Goal: Transaction & Acquisition: Purchase product/service

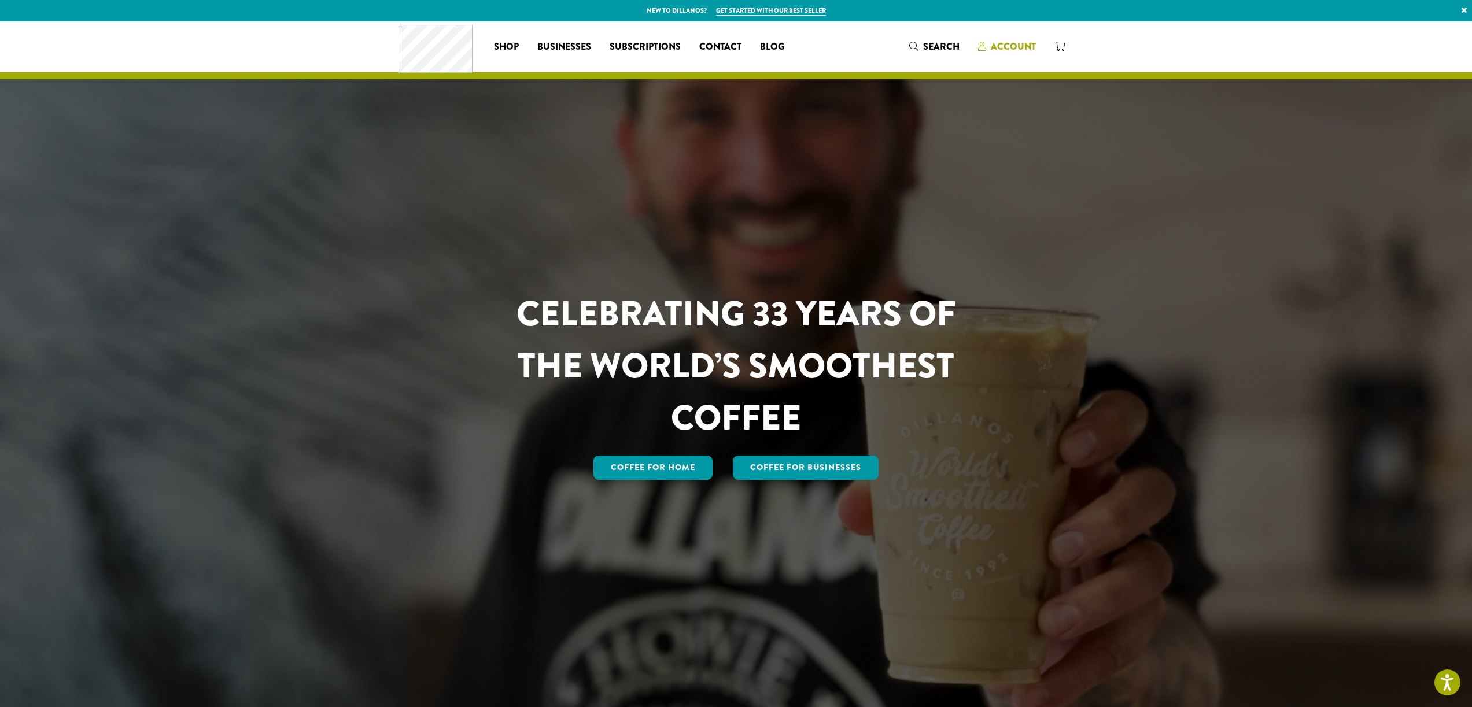
click at [1005, 44] on span "Account" at bounding box center [1013, 46] width 45 height 13
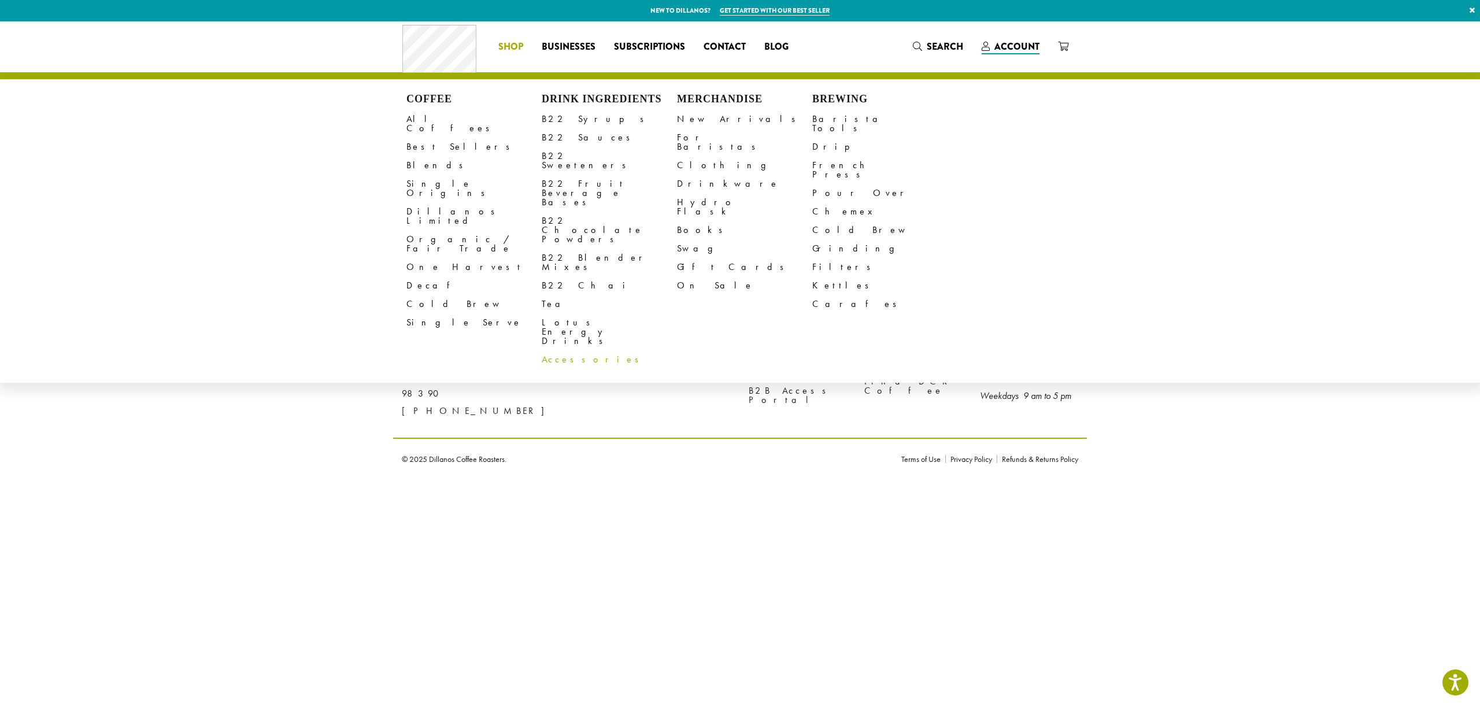
click at [562, 350] on link "Accessories" at bounding box center [609, 359] width 135 height 19
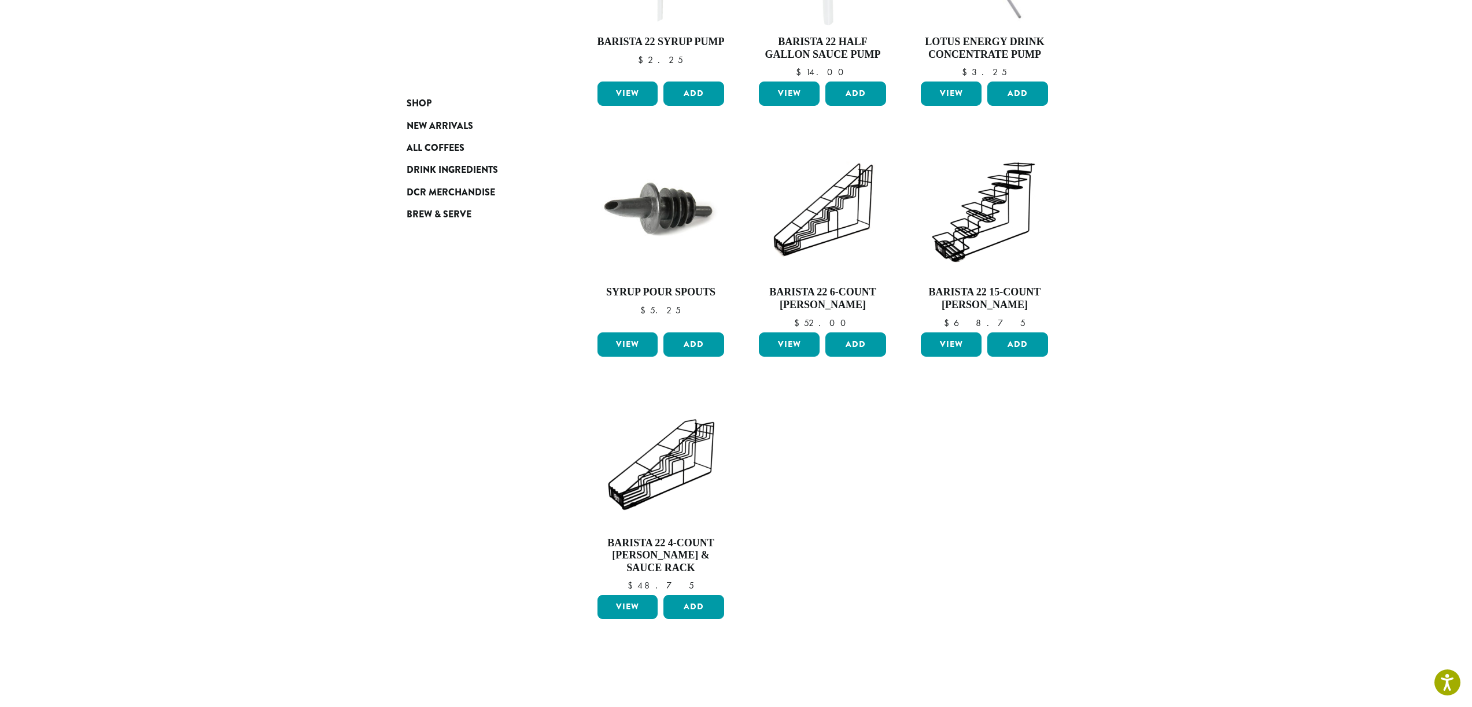
scroll to position [289, 0]
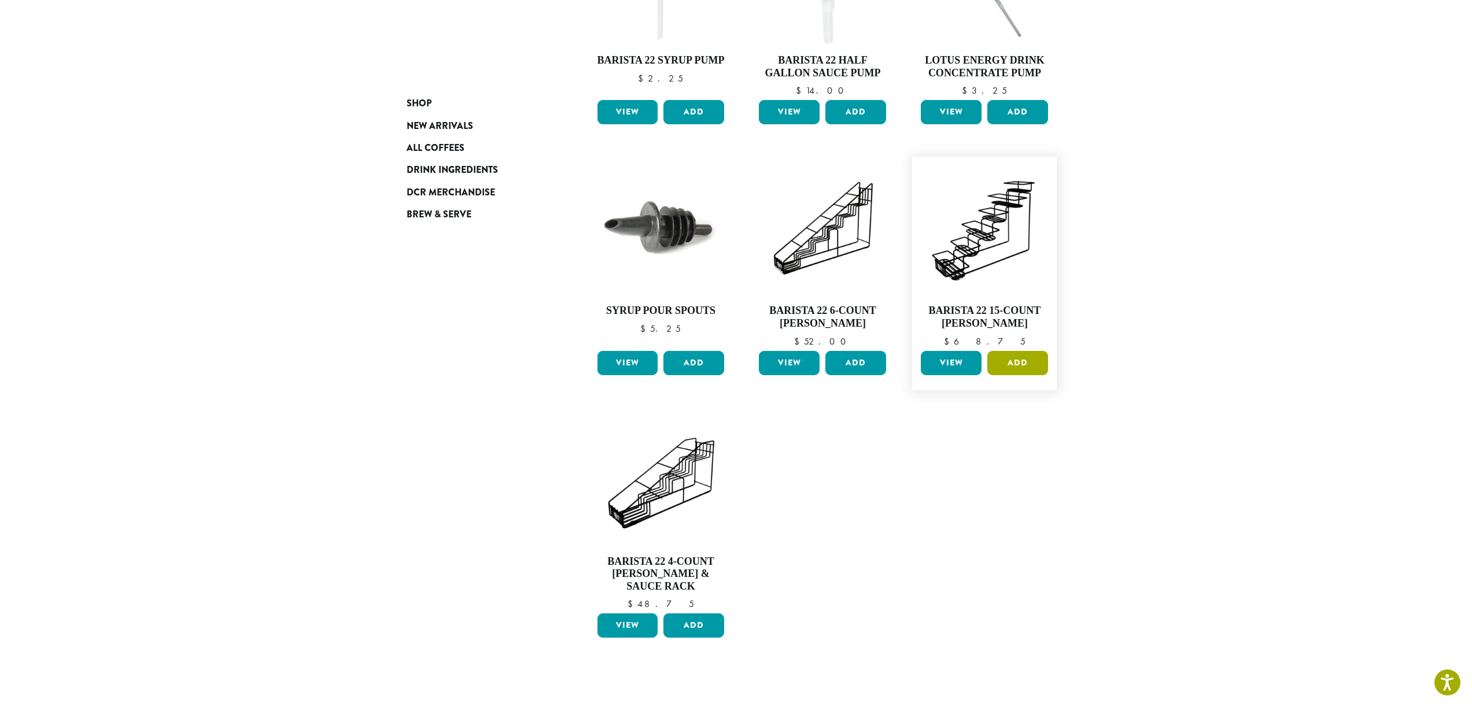
click at [1021, 364] on button "Add" at bounding box center [1017, 363] width 61 height 24
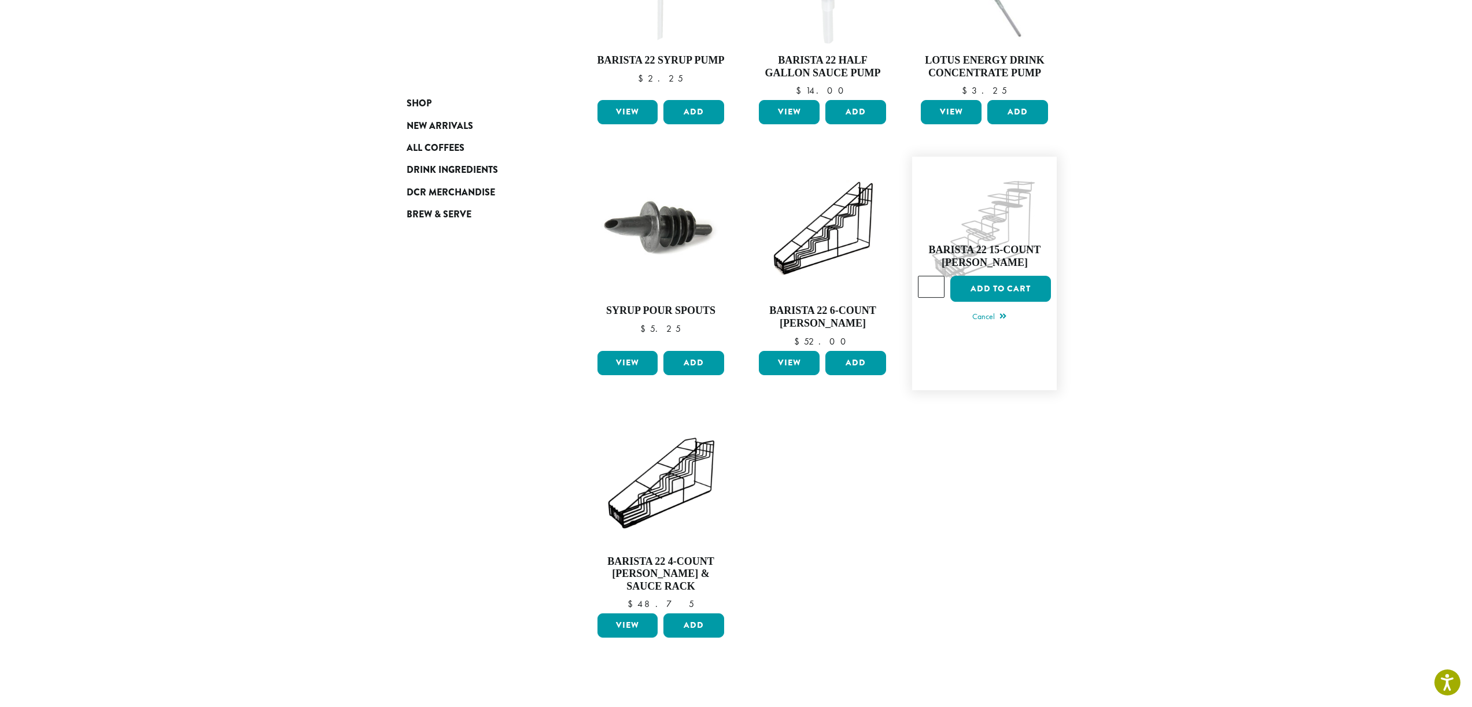
type input "*"
click at [937, 285] on input "*" at bounding box center [931, 287] width 27 height 22
click at [998, 285] on button "Add to cart" at bounding box center [1000, 289] width 101 height 26
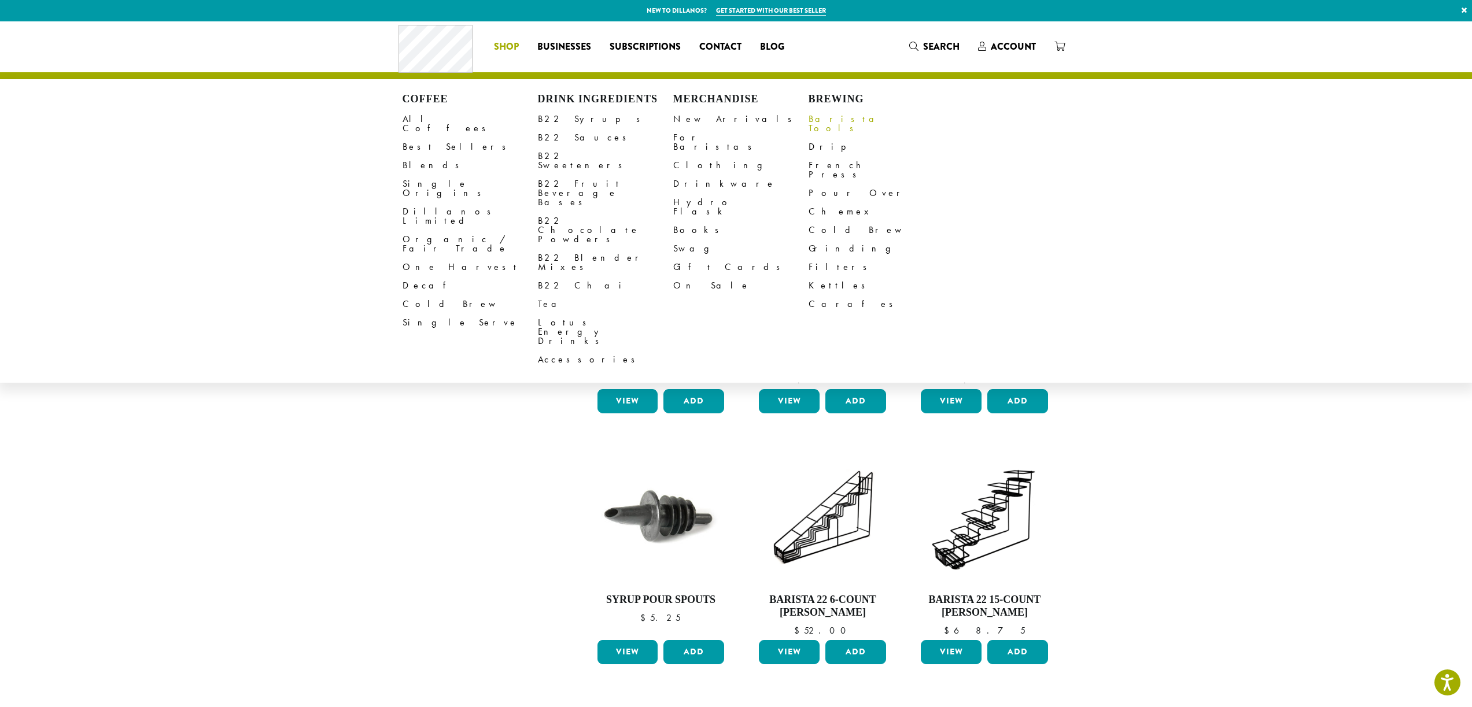
click at [839, 116] on link "Barista Tools" at bounding box center [875, 124] width 135 height 28
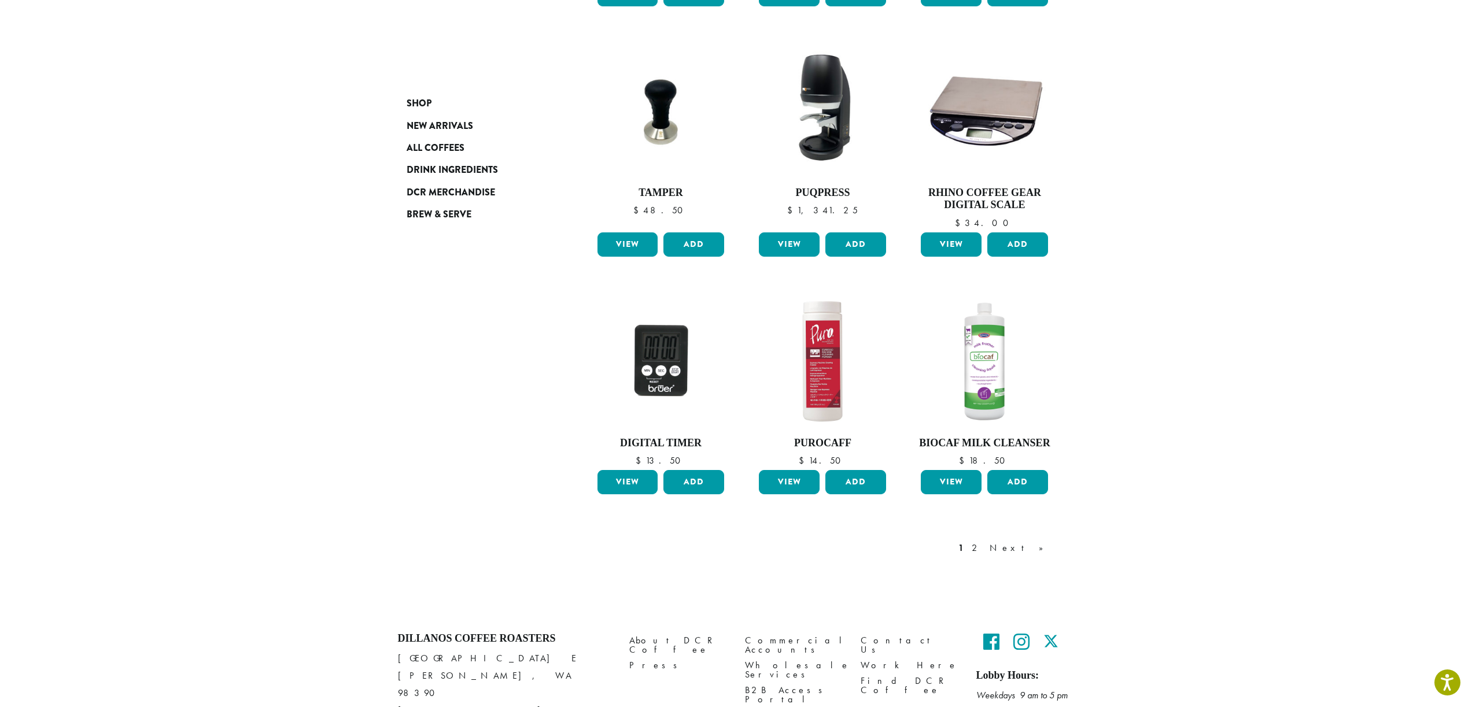
scroll to position [738, 0]
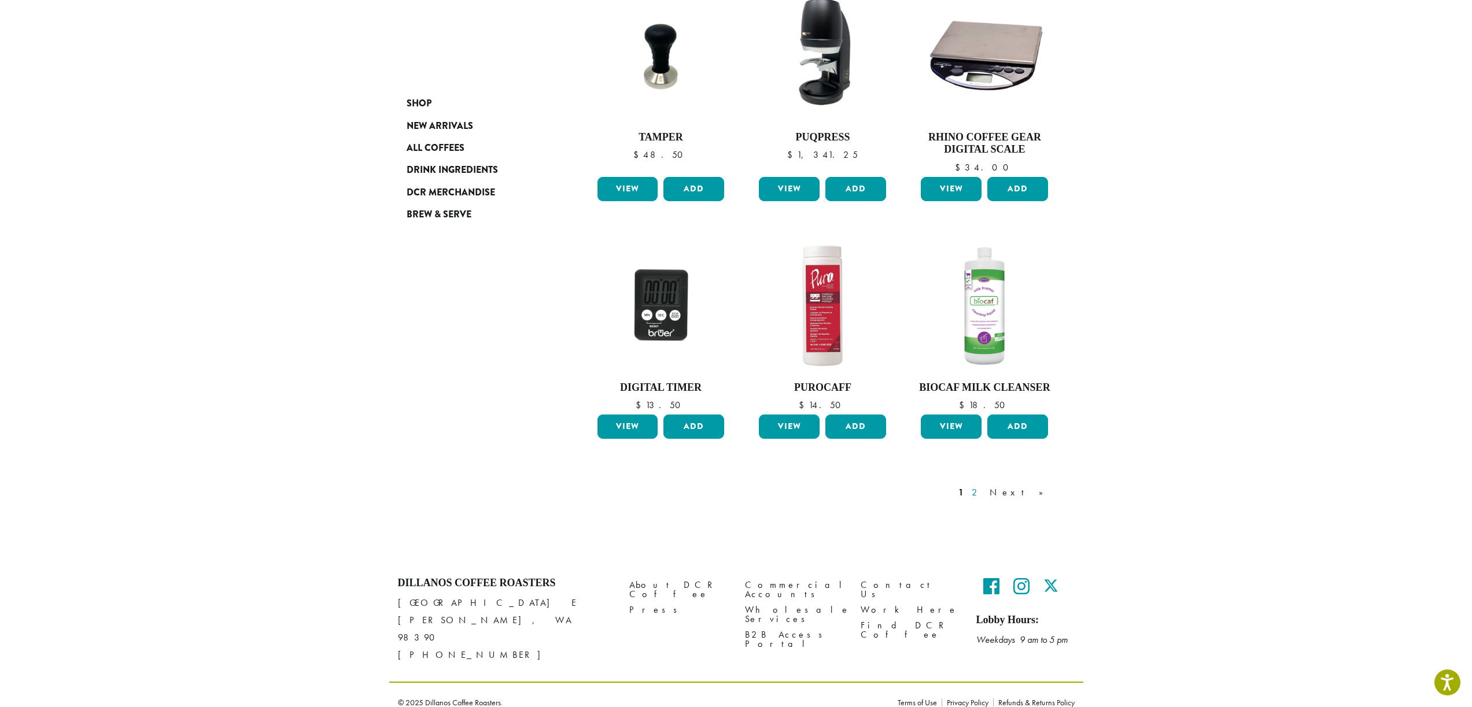
click at [984, 490] on link "2" at bounding box center [976, 493] width 14 height 14
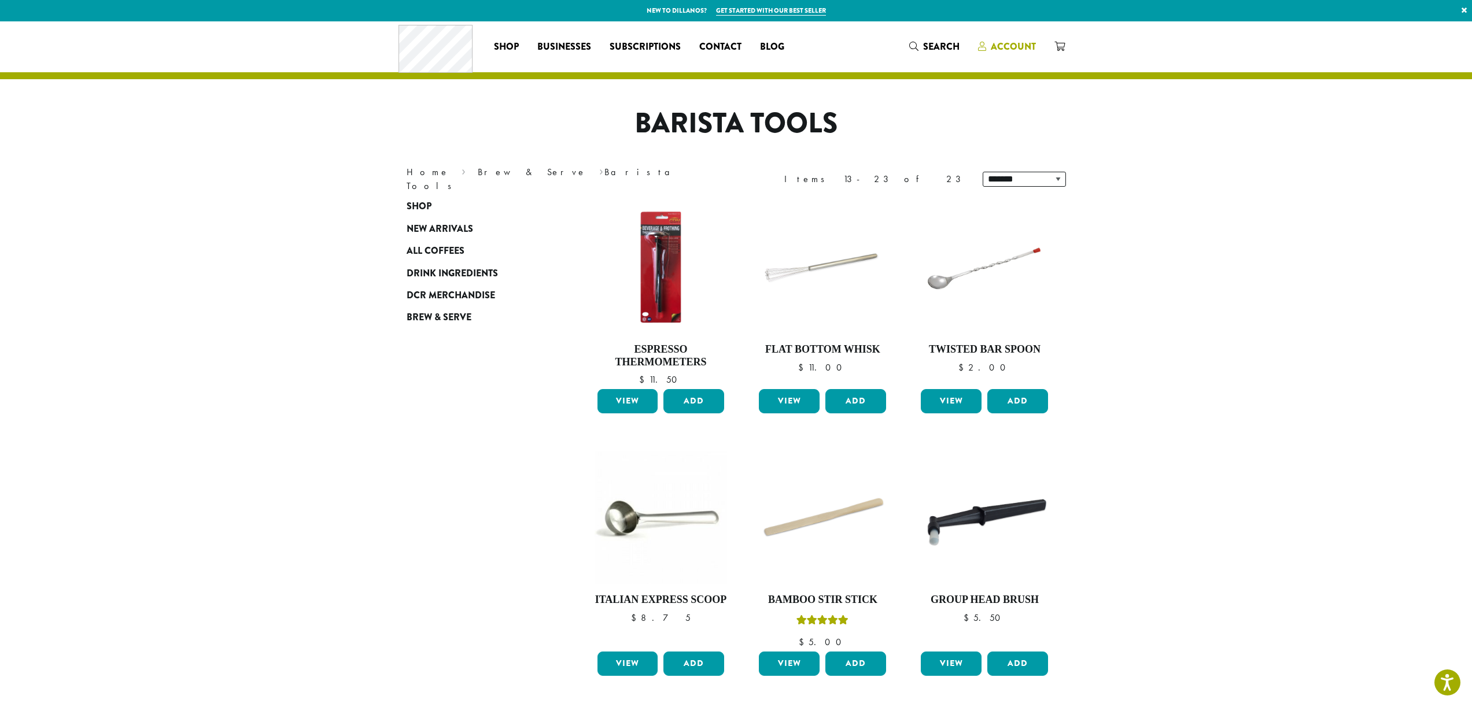
click at [1006, 41] on span "Account" at bounding box center [1013, 46] width 45 height 13
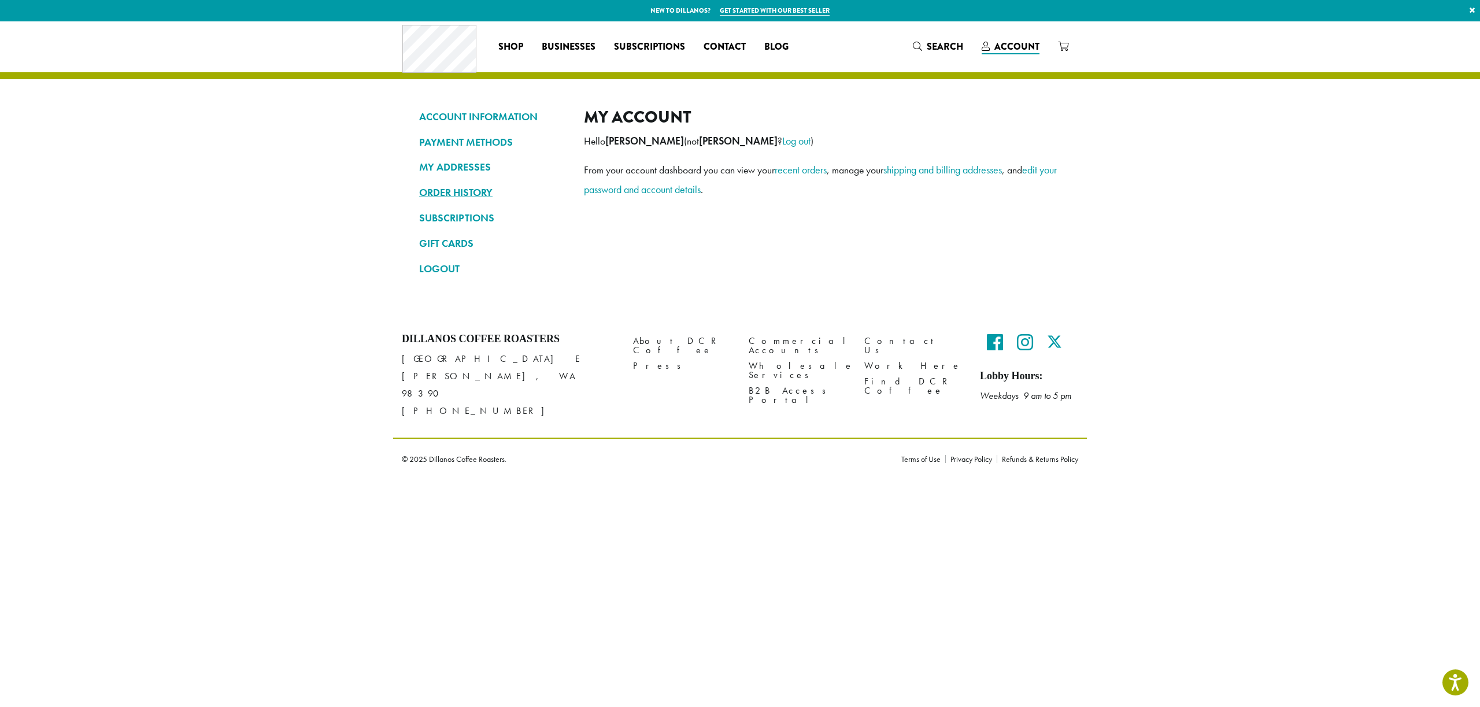
click at [457, 189] on link "ORDER HISTORY" at bounding box center [492, 193] width 147 height 20
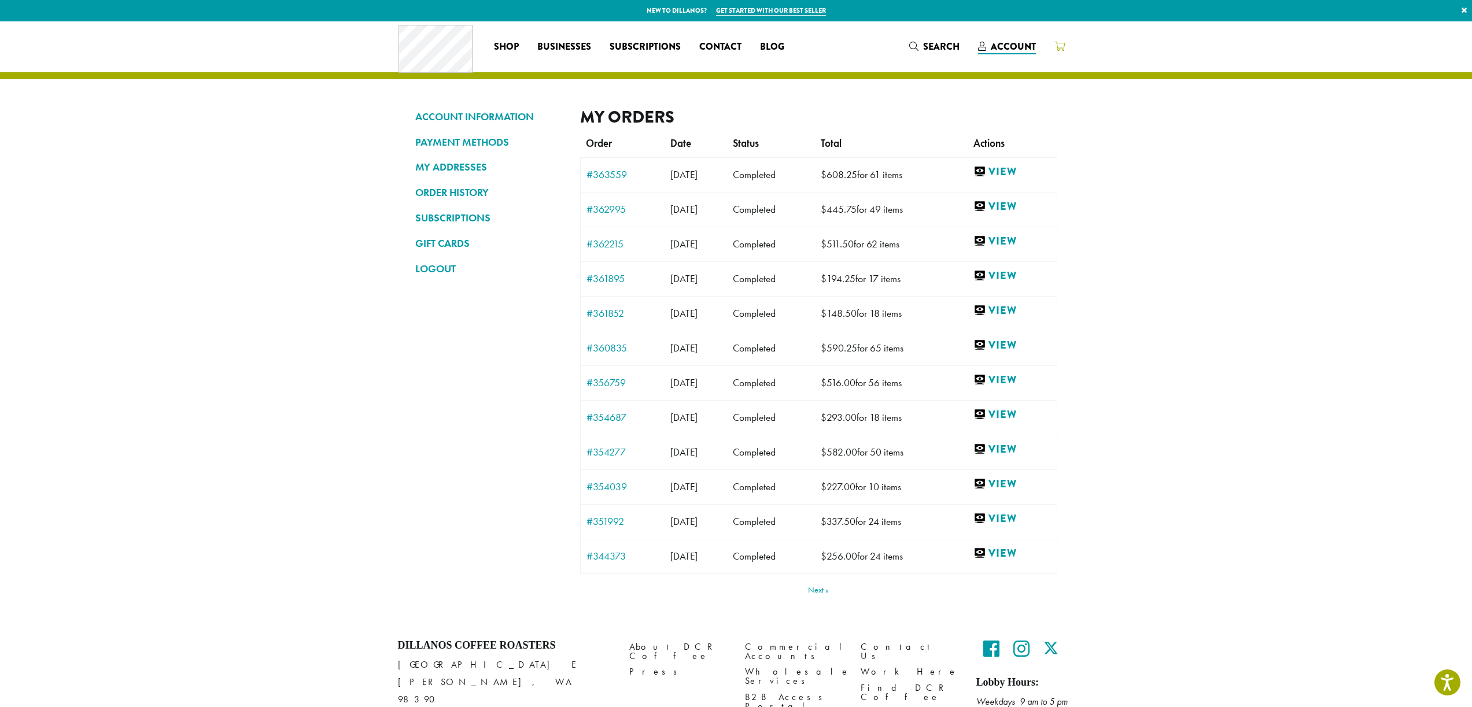
click at [1063, 43] on icon at bounding box center [1059, 46] width 10 height 9
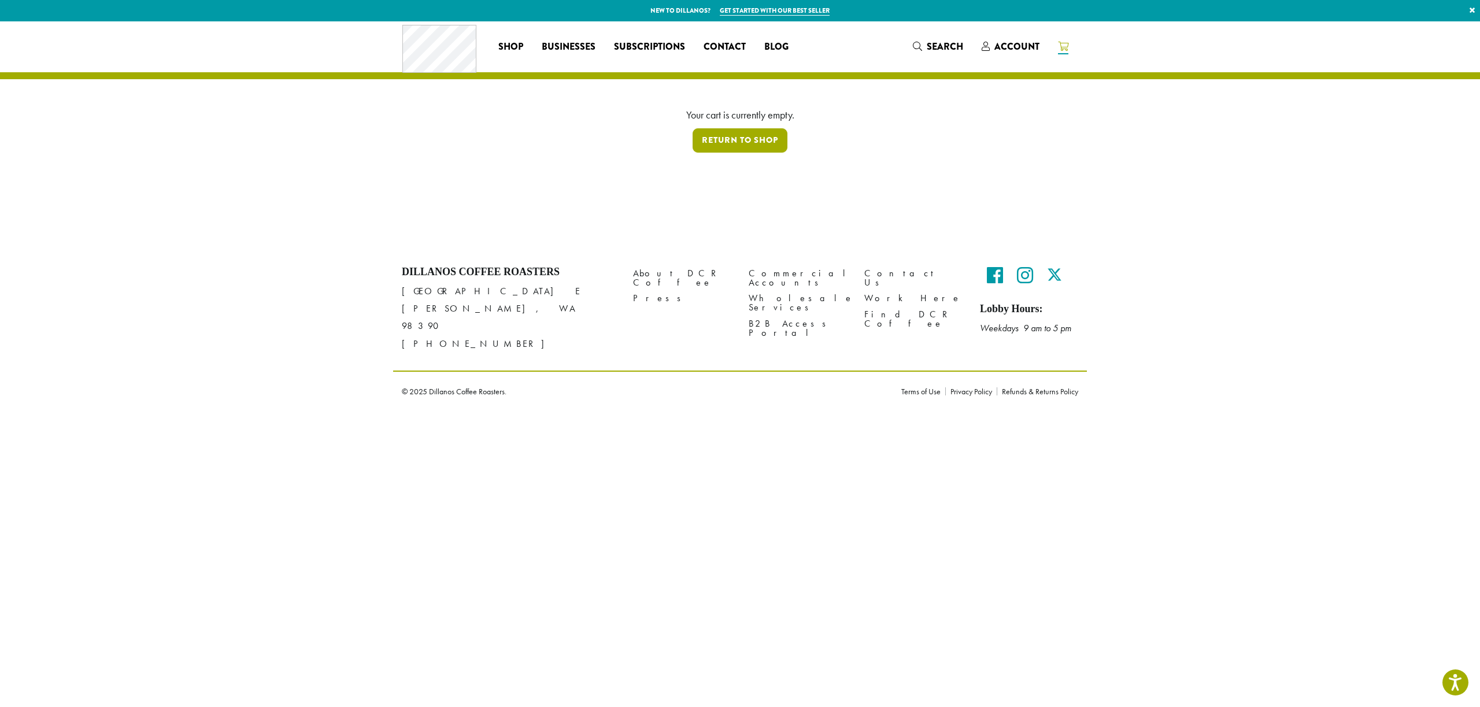
click at [745, 139] on link "Return to shop" at bounding box center [740, 140] width 95 height 24
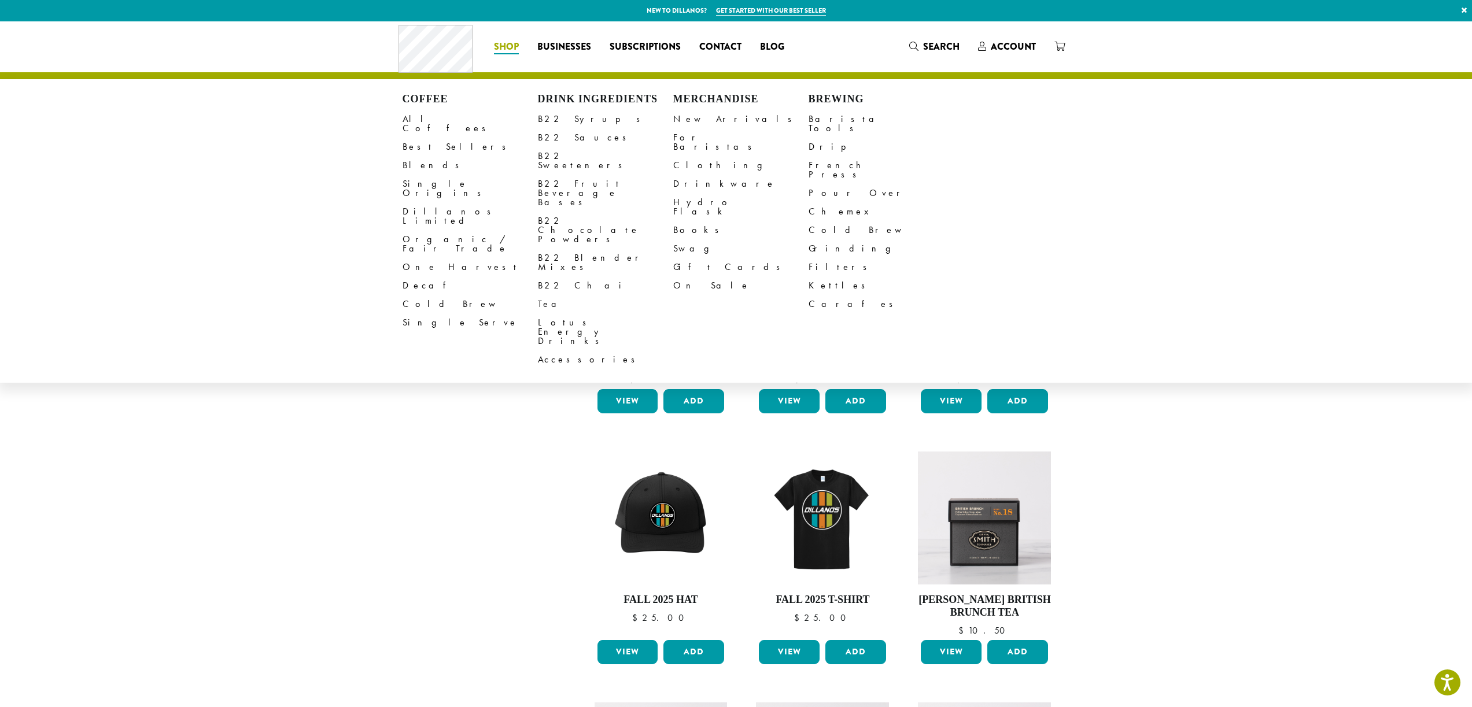
click at [509, 42] on span "Shop" at bounding box center [506, 47] width 25 height 14
click at [557, 350] on link "Accessories" at bounding box center [605, 359] width 135 height 19
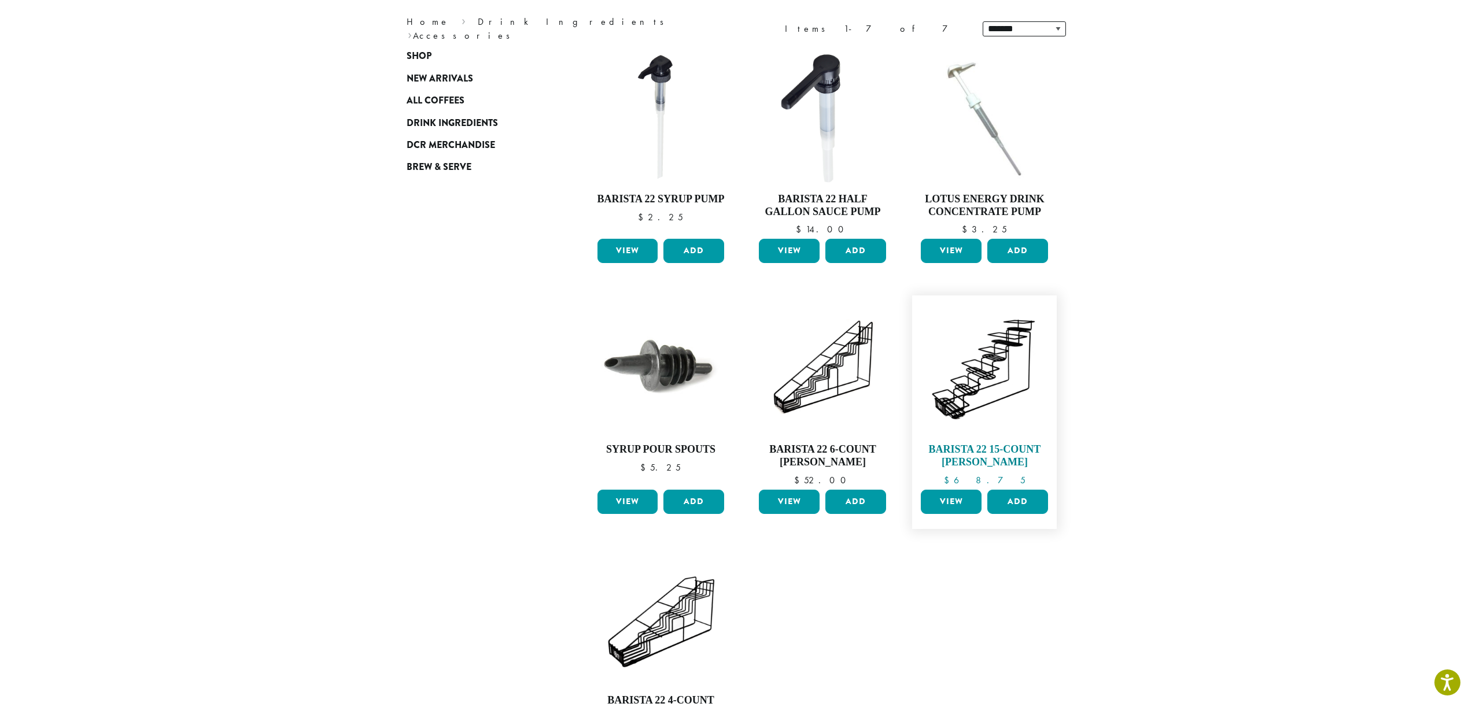
scroll to position [173, 0]
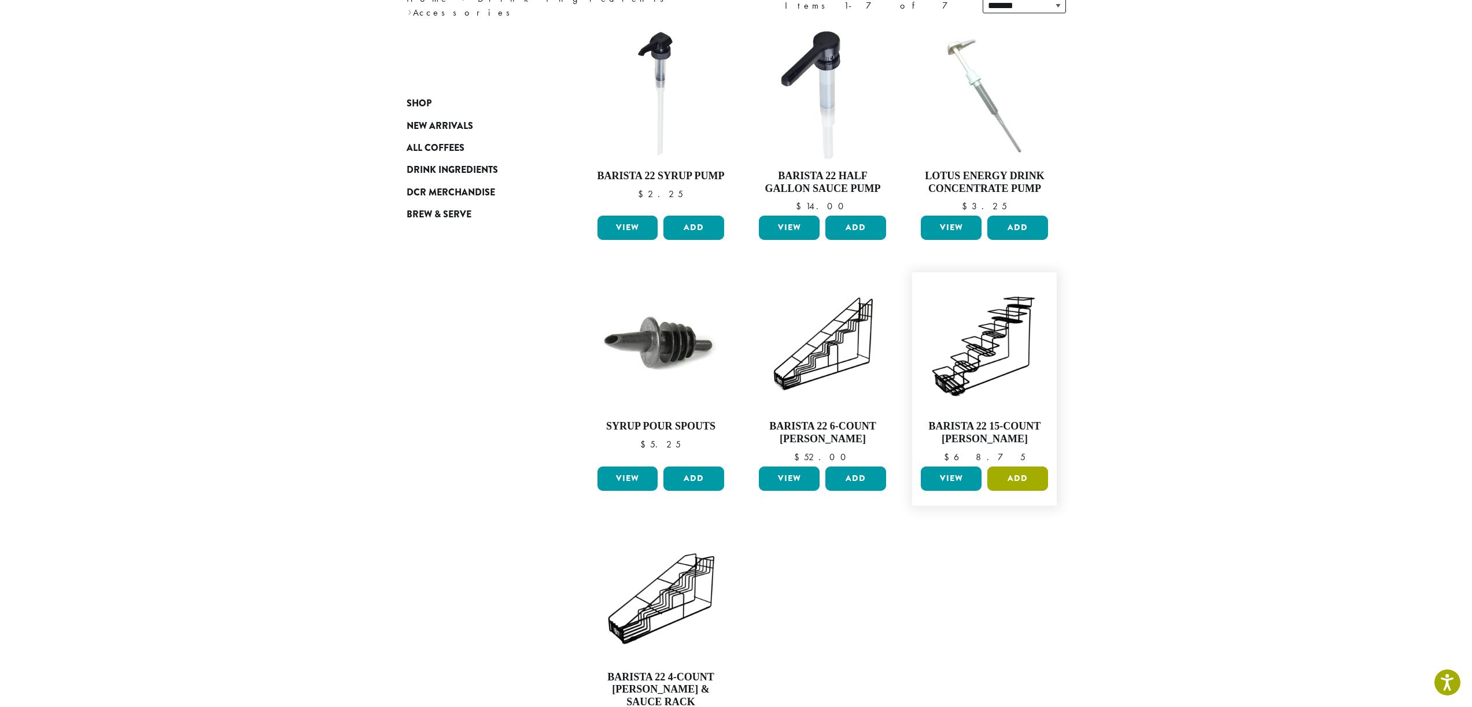
click at [1017, 477] on button "Add" at bounding box center [1017, 479] width 61 height 24
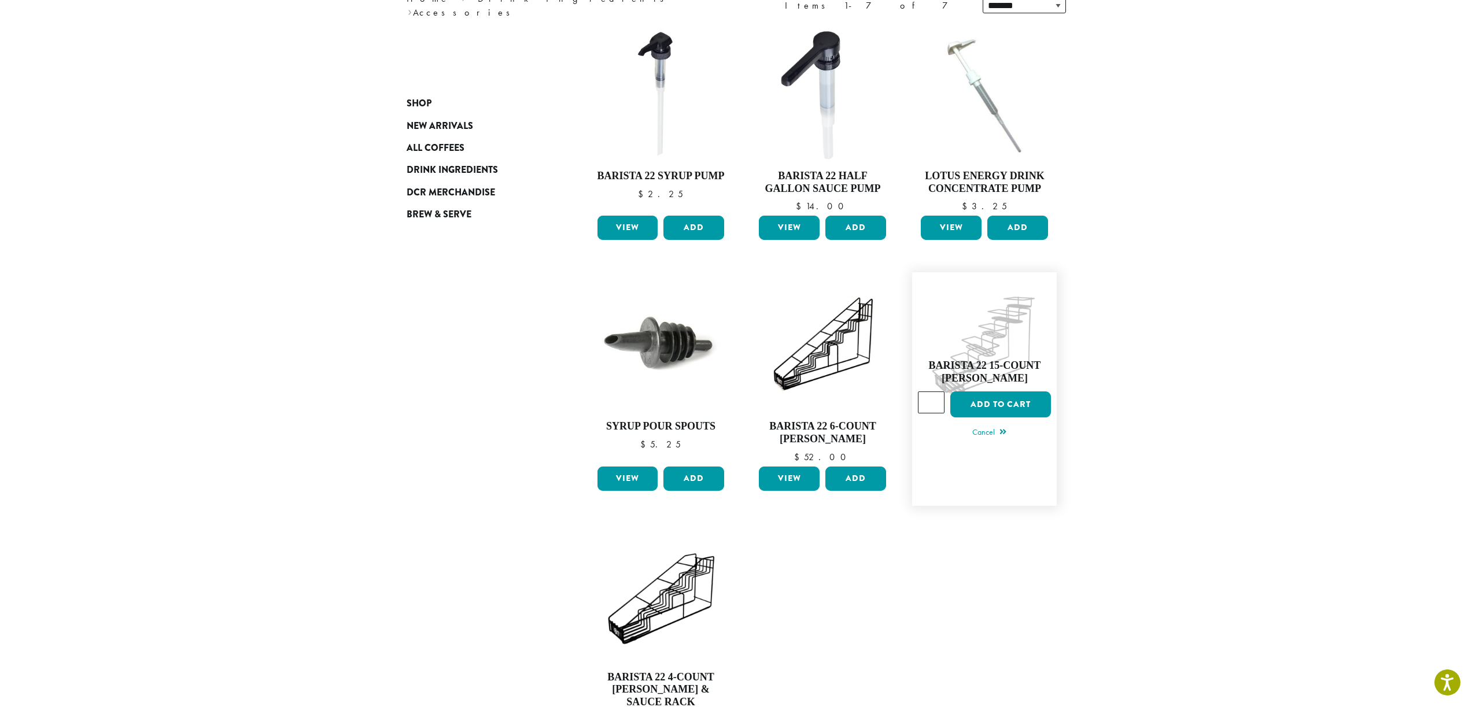
type input "*"
click at [936, 397] on input "*" at bounding box center [931, 402] width 27 height 22
click at [1018, 400] on button "Add to cart" at bounding box center [1000, 404] width 101 height 26
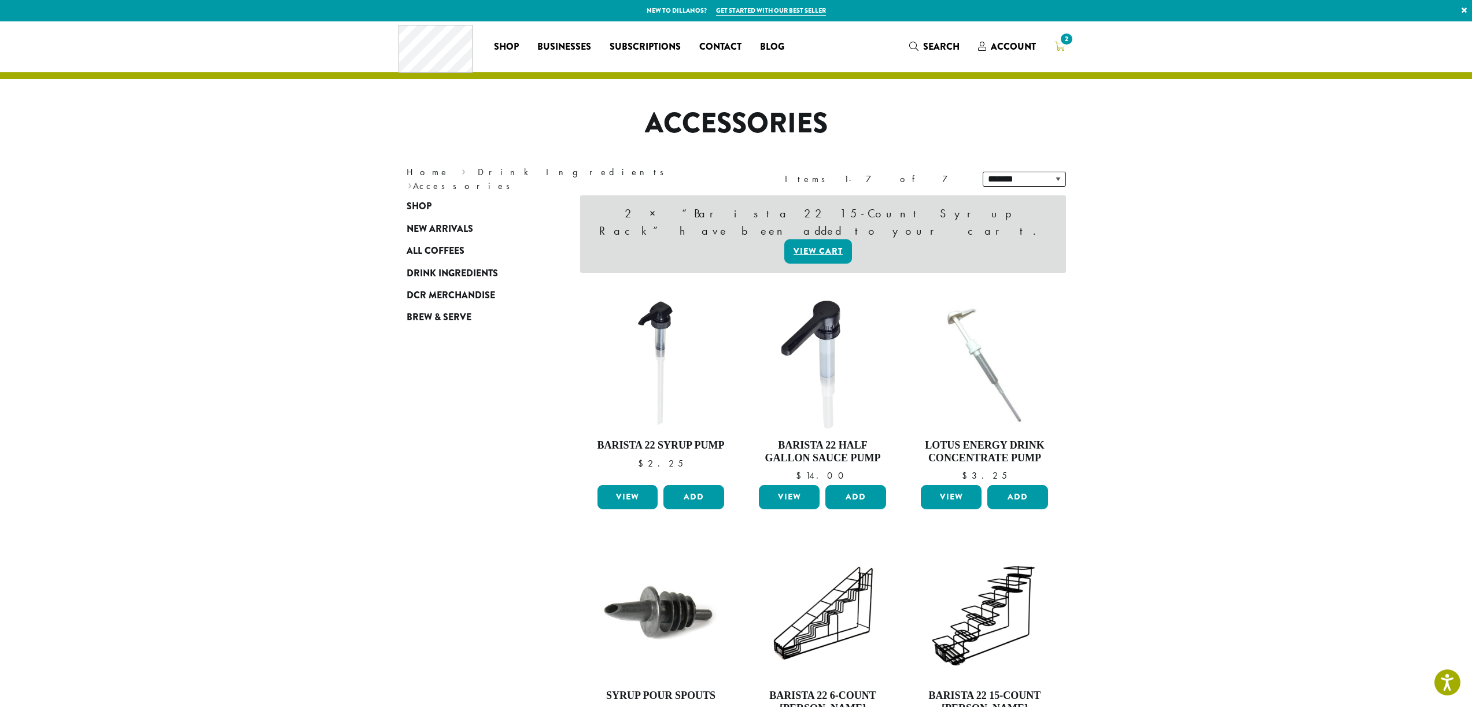
click at [1060, 47] on icon "2" at bounding box center [1059, 46] width 10 height 9
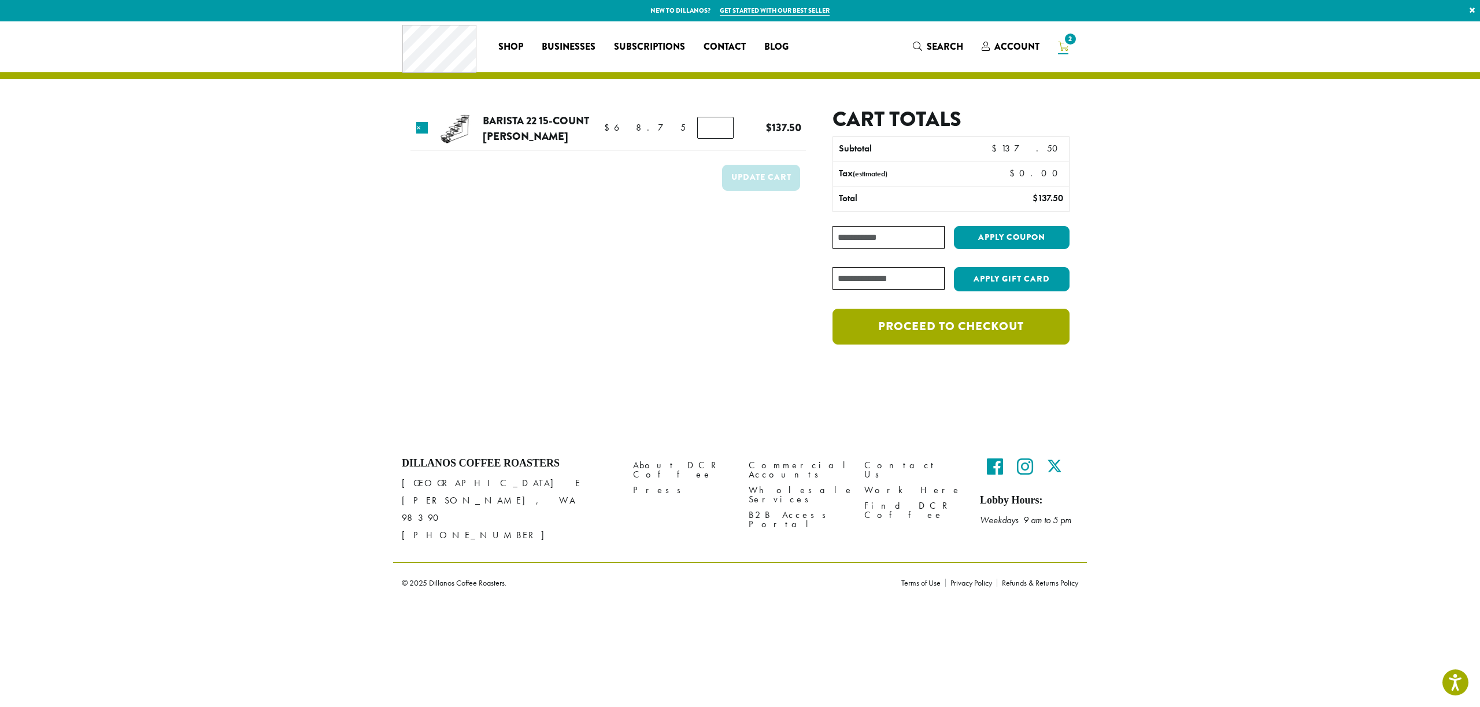
click at [993, 324] on link "Proceed to checkout" at bounding box center [951, 327] width 237 height 36
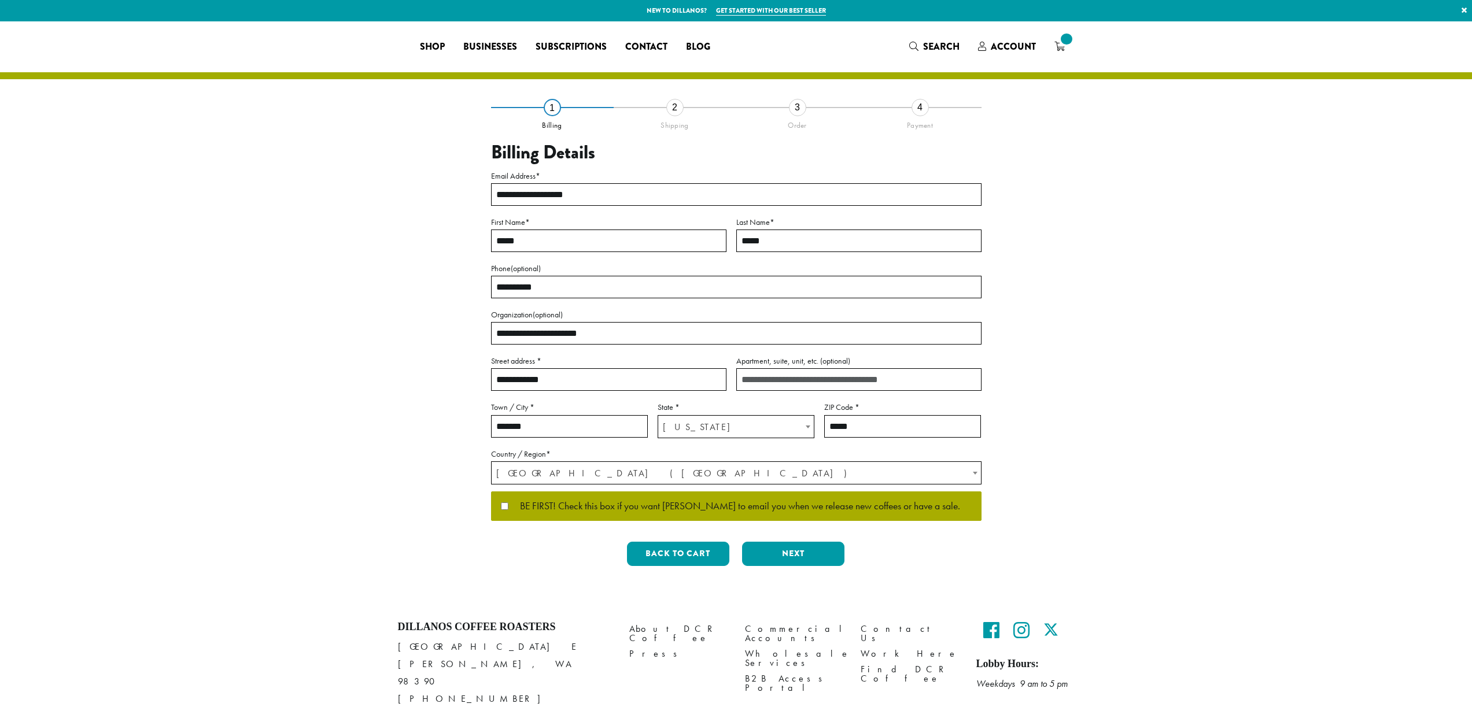
select select "**"
click at [808, 550] on button "Next" at bounding box center [793, 554] width 102 height 24
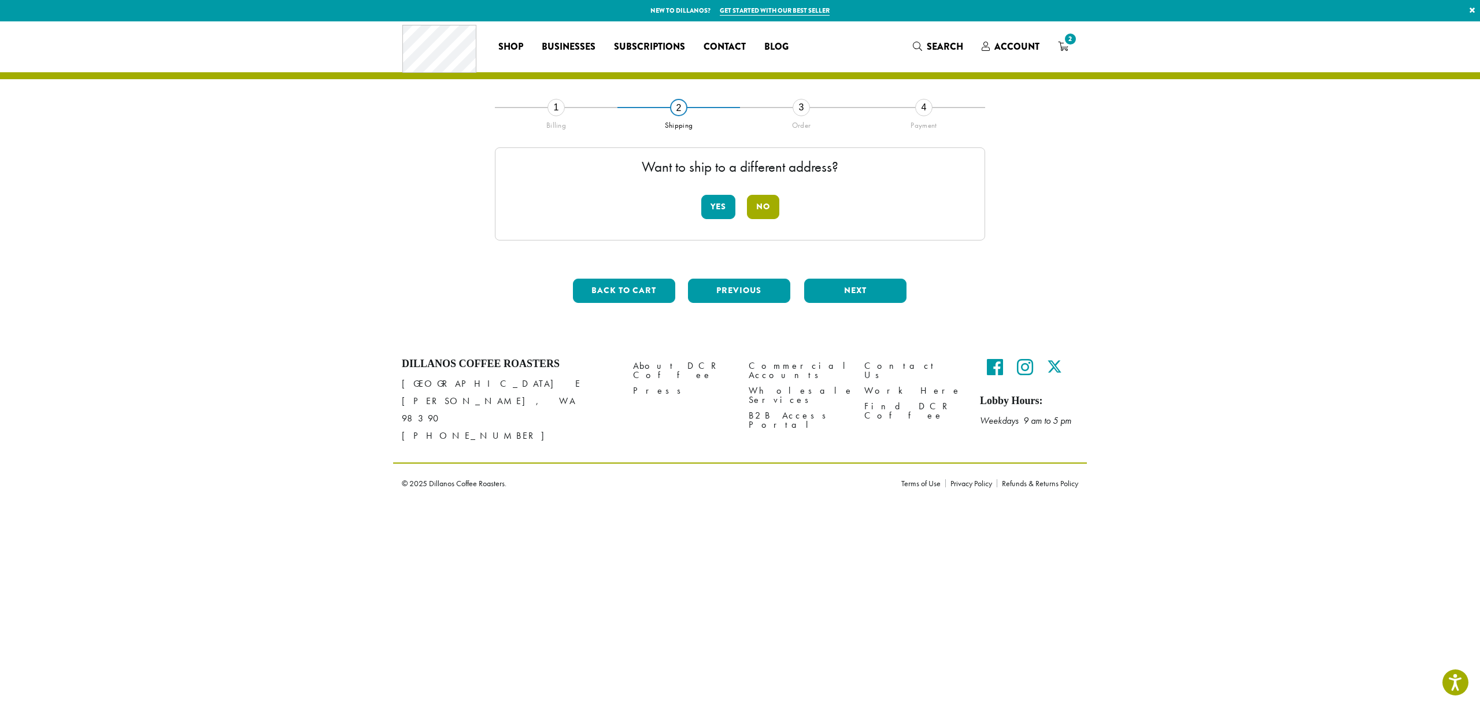
click at [755, 208] on button "No" at bounding box center [763, 207] width 32 height 24
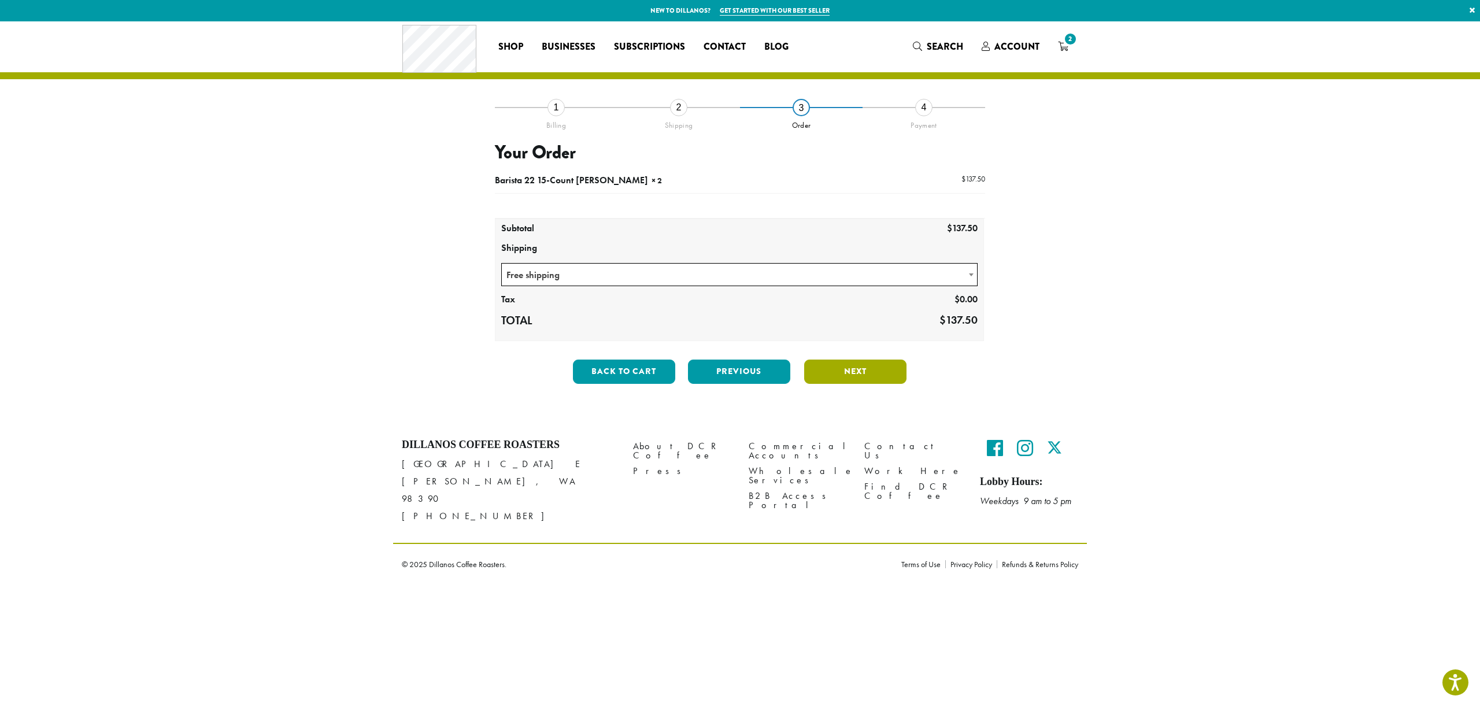
click at [852, 371] on button "Next" at bounding box center [855, 372] width 102 height 24
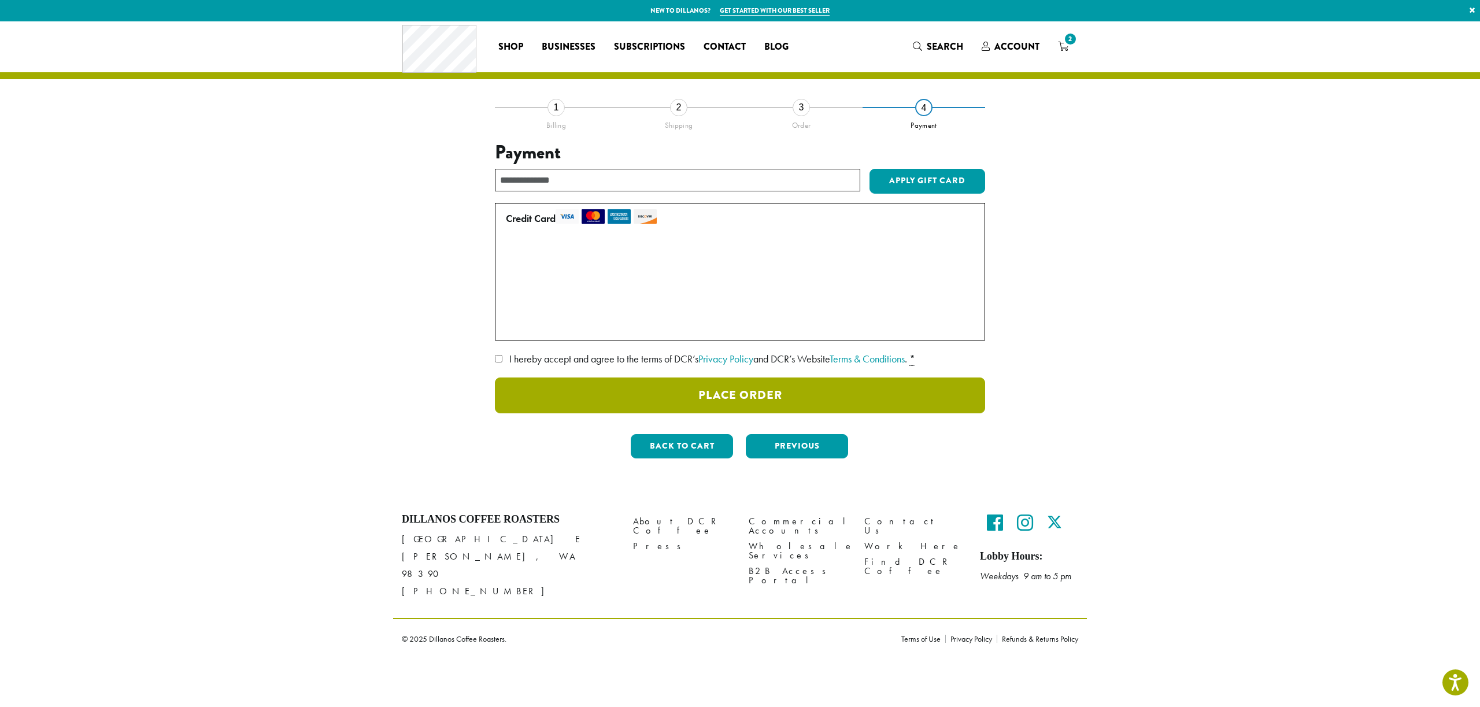
click at [776, 400] on button "Place Order" at bounding box center [740, 396] width 490 height 36
